Goal: Information Seeking & Learning: Find specific fact

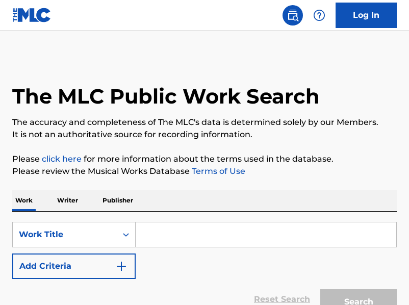
click at [81, 199] on div "Work Writer Publisher" at bounding box center [204, 200] width 384 height 21
click at [76, 199] on p "Writer" at bounding box center [67, 200] width 27 height 21
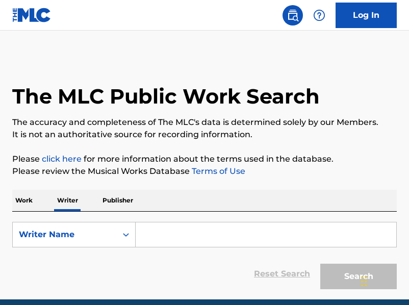
click at [191, 236] on input "Search Form" at bounding box center [266, 234] width 260 height 24
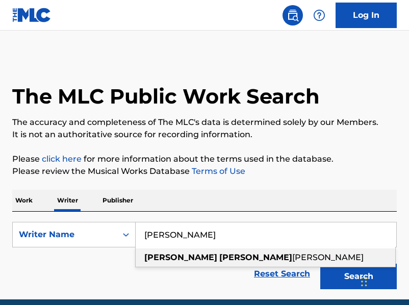
click at [292, 257] on span "[PERSON_NAME]" at bounding box center [327, 257] width 71 height 10
type input "[PERSON_NAME] [PERSON_NAME]"
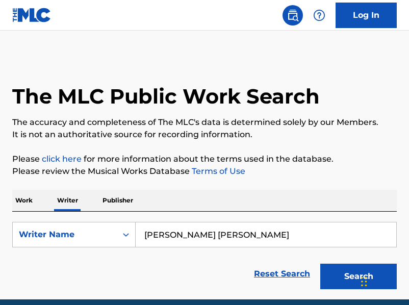
click at [325, 265] on button "Search" at bounding box center [358, 276] width 76 height 25
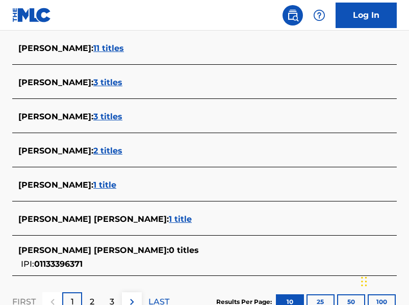
scroll to position [404, 0]
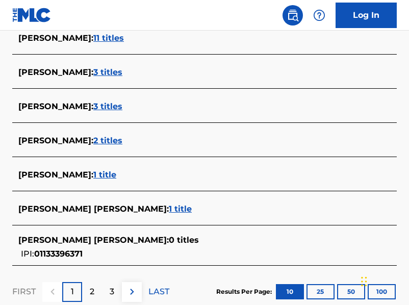
click at [109, 110] on span "3 titles" at bounding box center [107, 106] width 29 height 10
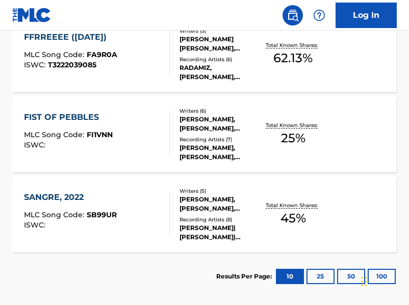
scroll to position [276, 0]
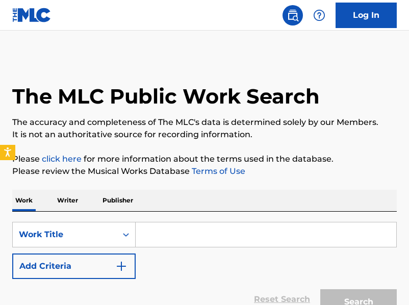
click at [76, 198] on p "Writer" at bounding box center [67, 200] width 27 height 21
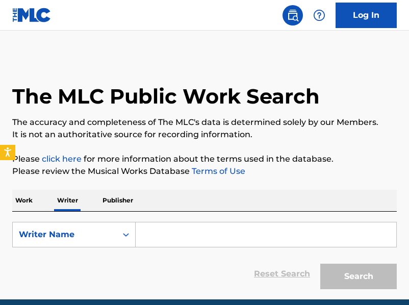
click at [183, 226] on input "Search Form" at bounding box center [266, 234] width 260 height 24
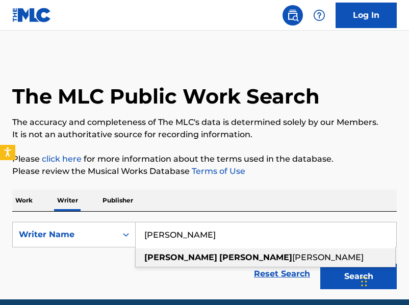
click at [219, 254] on strong "[PERSON_NAME]" at bounding box center [255, 257] width 73 height 10
type input "[PERSON_NAME] [PERSON_NAME]"
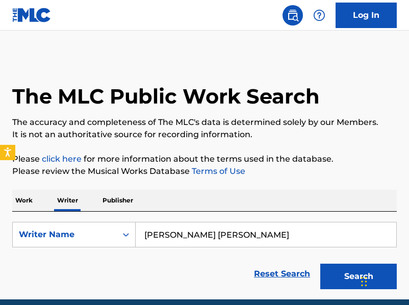
click at [345, 276] on button "Search" at bounding box center [358, 276] width 76 height 25
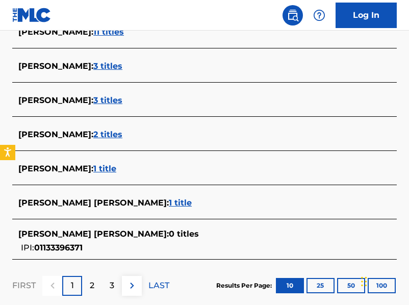
scroll to position [411, 0]
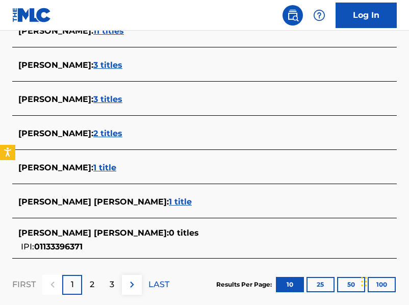
click at [91, 278] on div "2" at bounding box center [92, 285] width 20 height 20
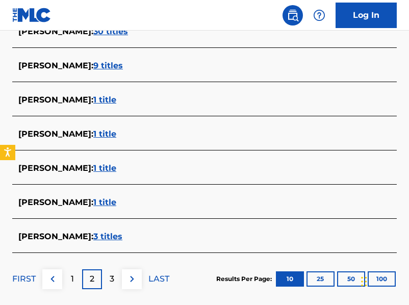
scroll to position [449, 0]
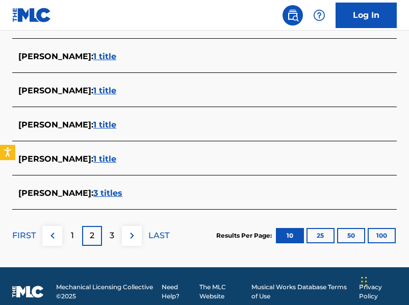
click at [114, 236] on div "3" at bounding box center [112, 236] width 20 height 20
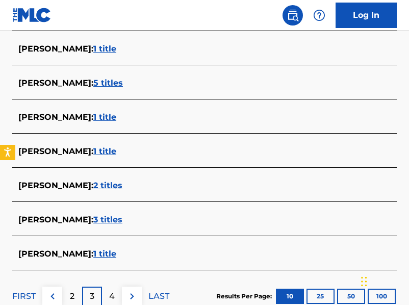
scroll to position [423, 0]
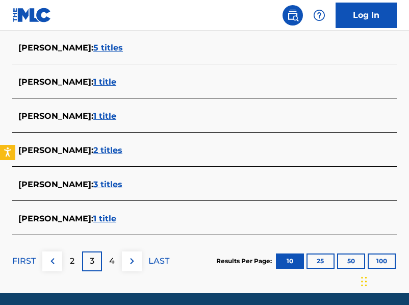
click at [70, 263] on p "2" at bounding box center [72, 261] width 5 height 12
click at [69, 263] on div "1" at bounding box center [72, 261] width 20 height 20
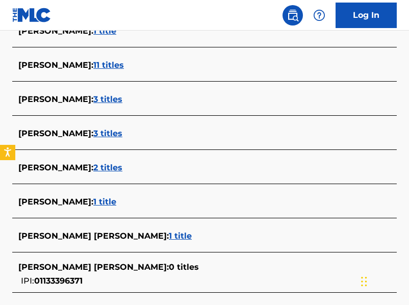
scroll to position [399, 0]
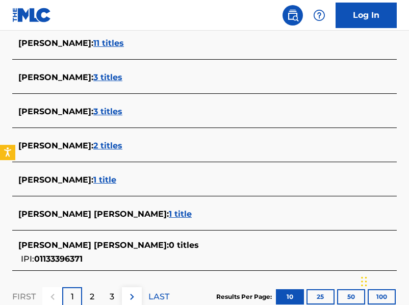
click at [169, 211] on span "1 title" at bounding box center [180, 214] width 23 height 10
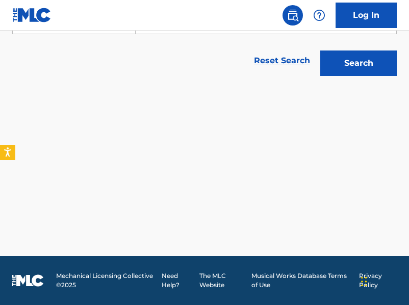
scroll to position [213, 0]
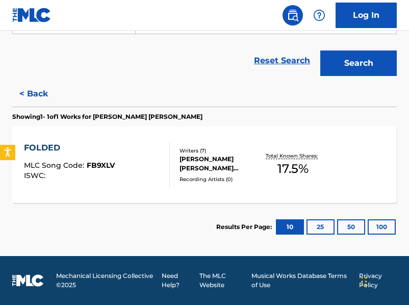
click at [130, 188] on div "FOLDED MLC Song Code : FB9XLV ISWC : Writers ( 7 ) DAWIT KAMAL WILSON, KHRISTOP…" at bounding box center [204, 164] width 384 height 76
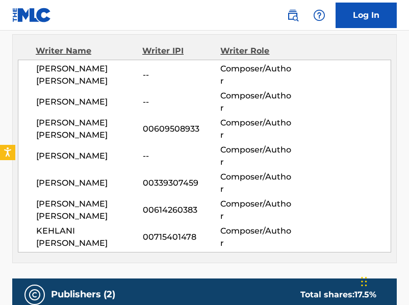
scroll to position [348, 0]
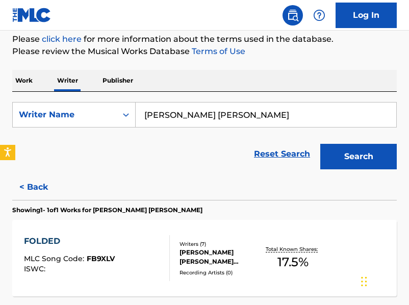
scroll to position [156, 0]
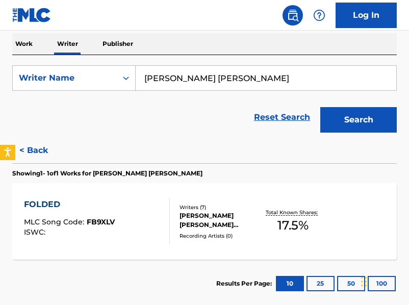
click at [30, 150] on button "< Back" at bounding box center [42, 150] width 61 height 25
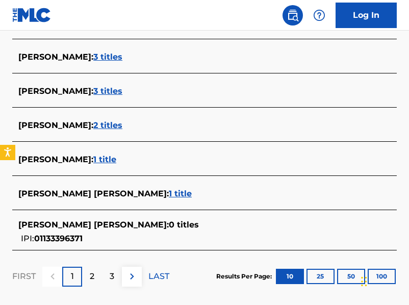
scroll to position [423, 0]
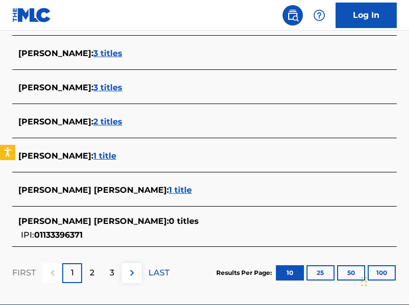
click at [100, 274] on div "2" at bounding box center [92, 273] width 20 height 20
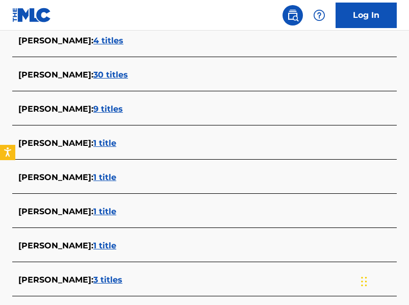
scroll to position [460, 0]
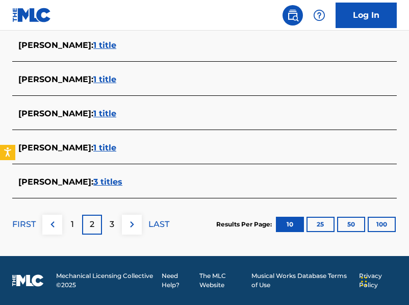
click at [108, 223] on div "3" at bounding box center [112, 225] width 20 height 20
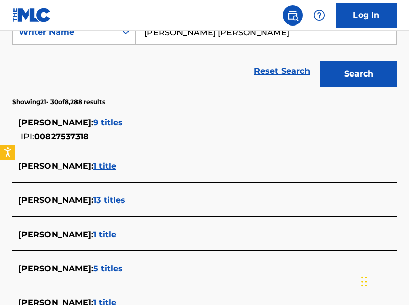
scroll to position [202, 0]
